Goal: Task Accomplishment & Management: Manage account settings

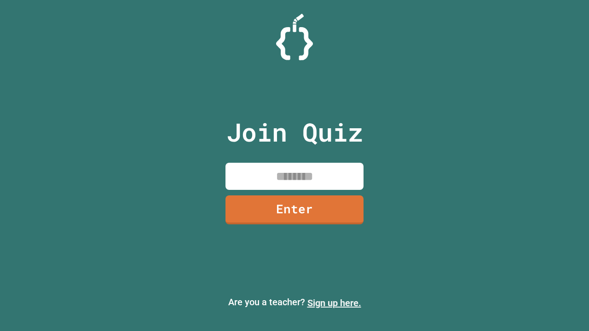
click at [334, 303] on link "Sign up here." at bounding box center [334, 303] width 54 height 11
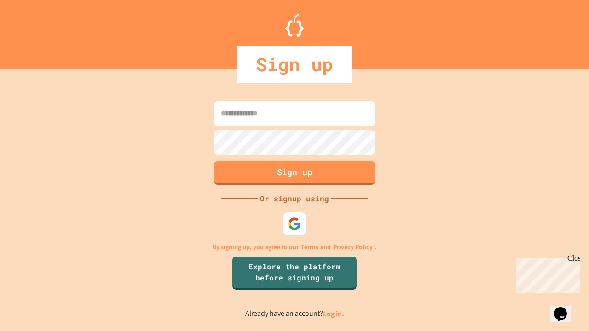
click at [334, 314] on link "Log in." at bounding box center [333, 314] width 21 height 10
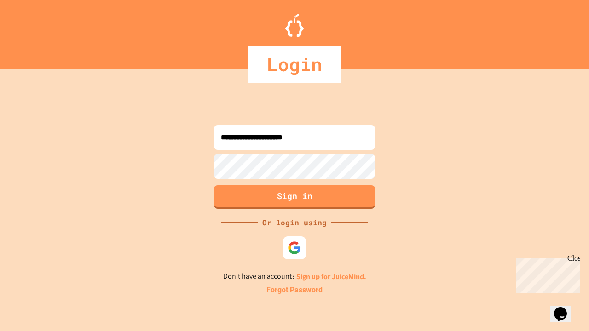
type input "**********"
